Goal: Information Seeking & Learning: Learn about a topic

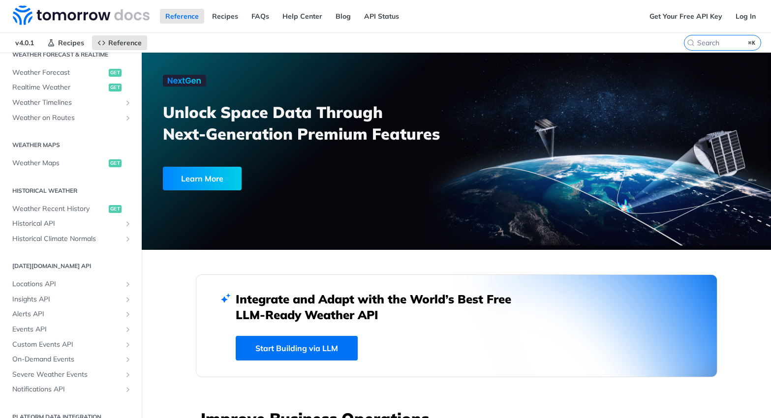
scroll to position [233, 0]
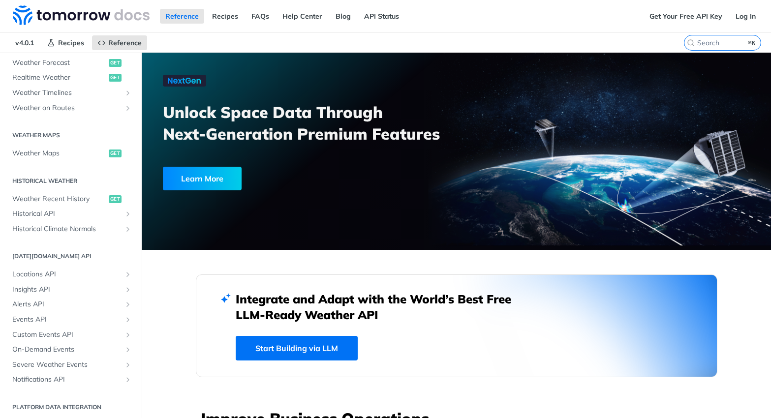
click at [60, 265] on section "[DATE][DOMAIN_NAME] API Locations API List Locations get Create a Location post…" at bounding box center [70, 317] width 127 height 141
click at [60, 271] on span "Locations API" at bounding box center [66, 274] width 109 height 10
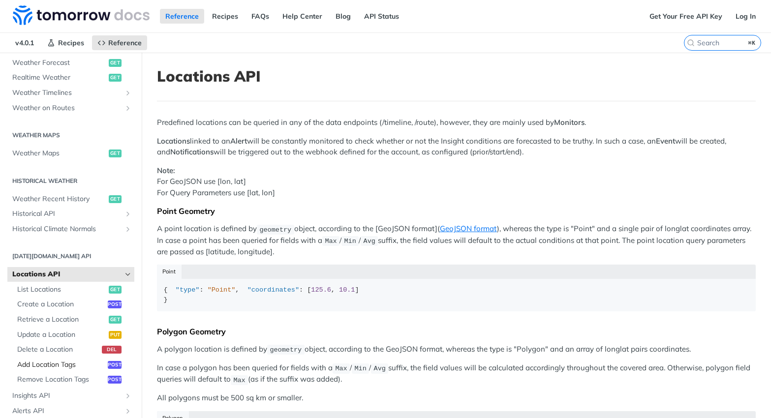
click at [51, 363] on span "Add Location Tags" at bounding box center [61, 365] width 88 height 10
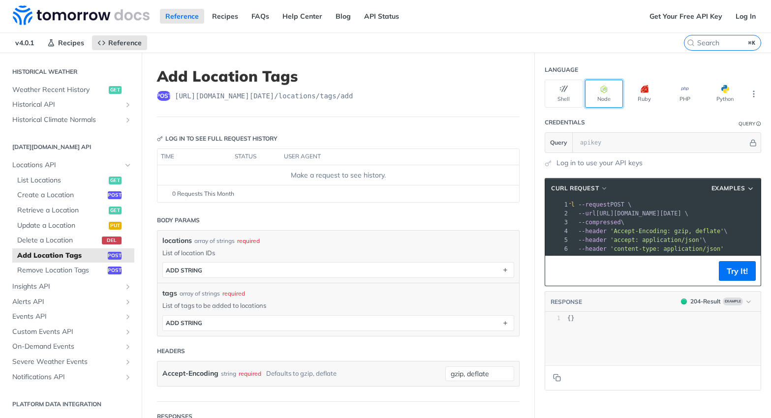
click at [600, 92] on button "Node" at bounding box center [604, 94] width 38 height 28
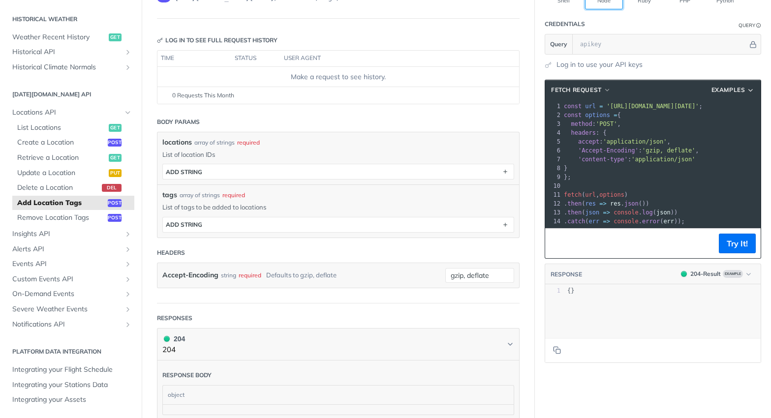
scroll to position [99, 0]
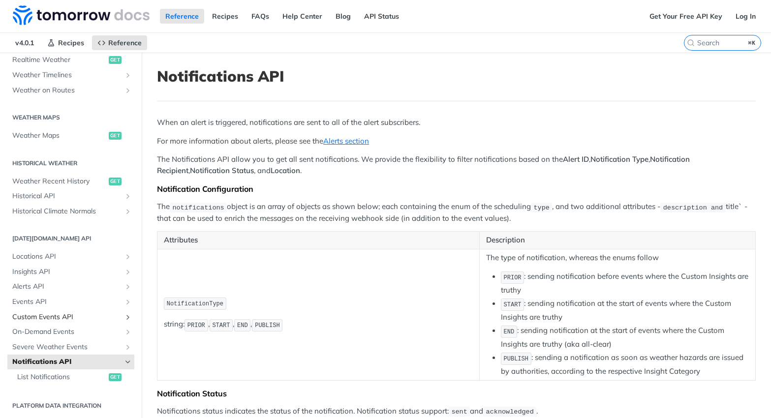
scroll to position [251, 0]
click at [53, 345] on span "Severe Weather Events" at bounding box center [66, 346] width 109 height 10
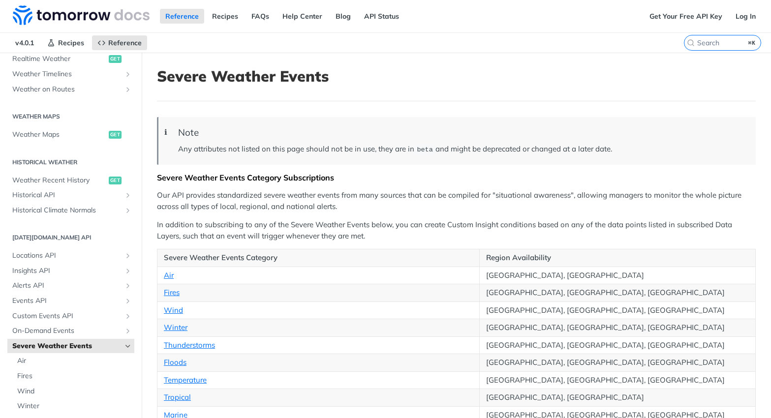
scroll to position [402, 0]
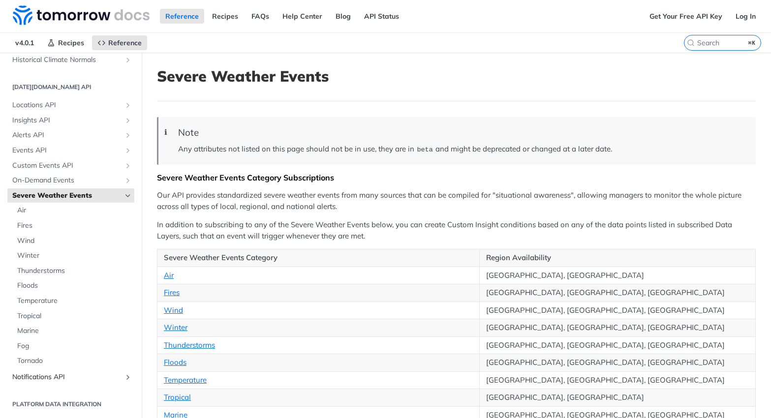
click at [49, 380] on span "Notifications API" at bounding box center [66, 377] width 109 height 10
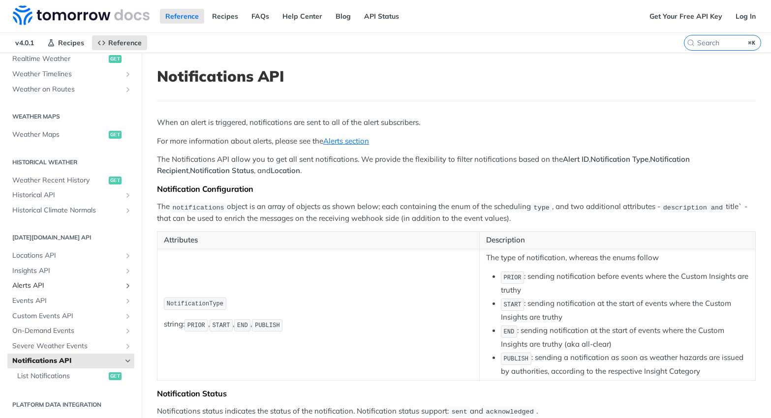
click at [37, 287] on span "Alerts API" at bounding box center [66, 286] width 109 height 10
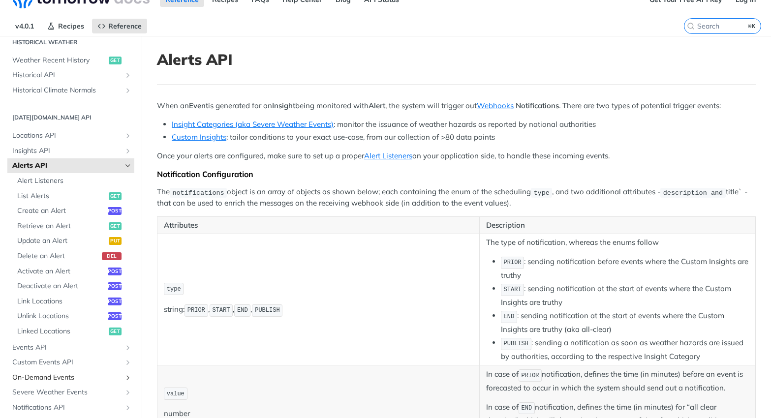
scroll to position [402, 0]
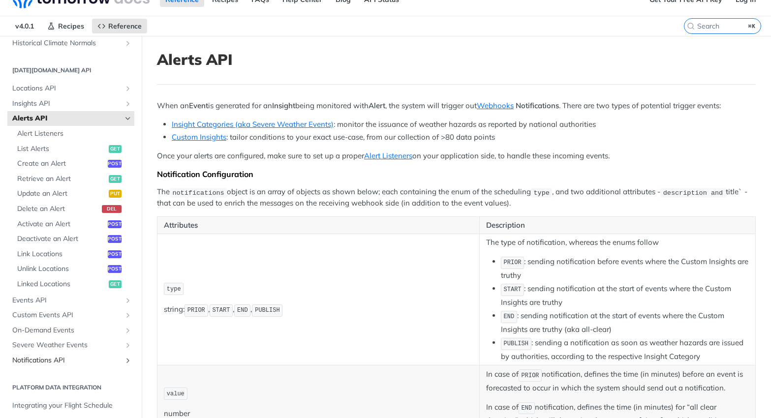
click at [42, 357] on span "Notifications API" at bounding box center [66, 361] width 109 height 10
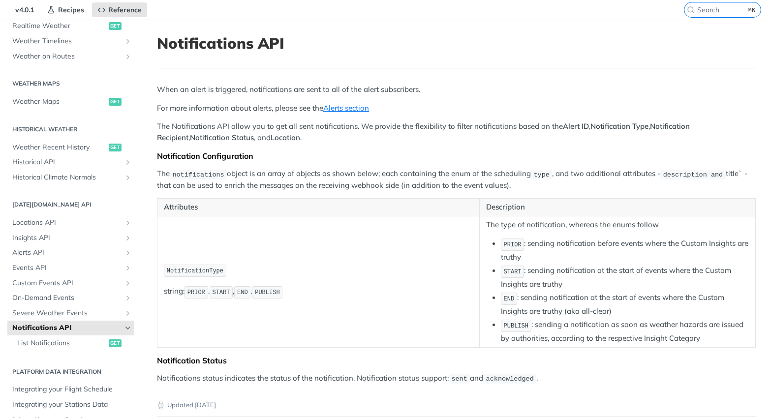
scroll to position [177, 0]
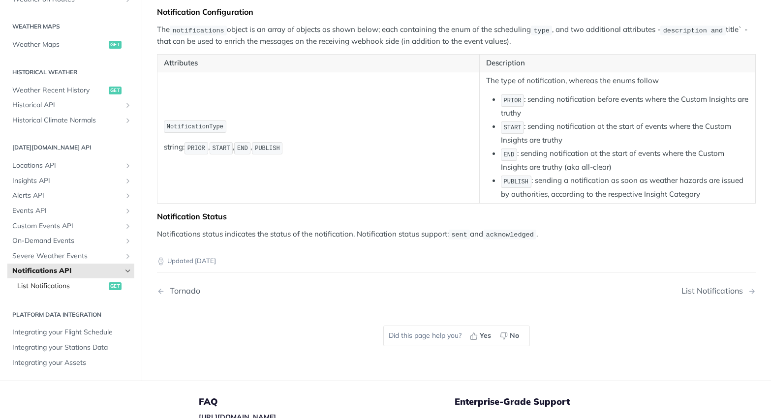
click at [55, 283] on span "List Notifications" at bounding box center [61, 286] width 89 height 10
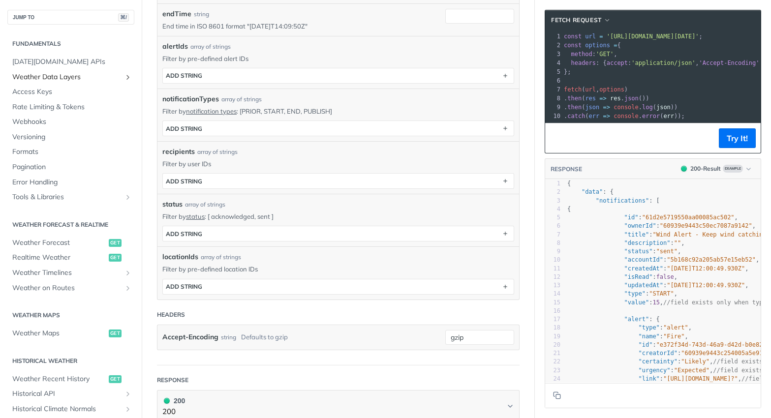
click at [60, 77] on span "Weather Data Layers" at bounding box center [66, 77] width 109 height 10
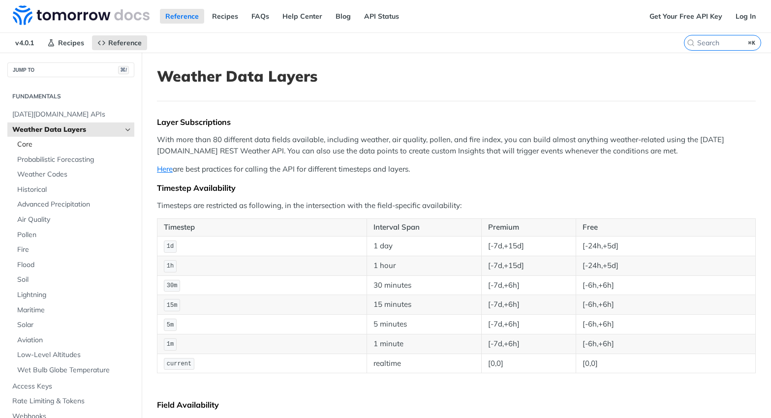
click at [87, 147] on span "Core" at bounding box center [74, 145] width 115 height 10
